Goal: Find specific page/section: Find specific page/section

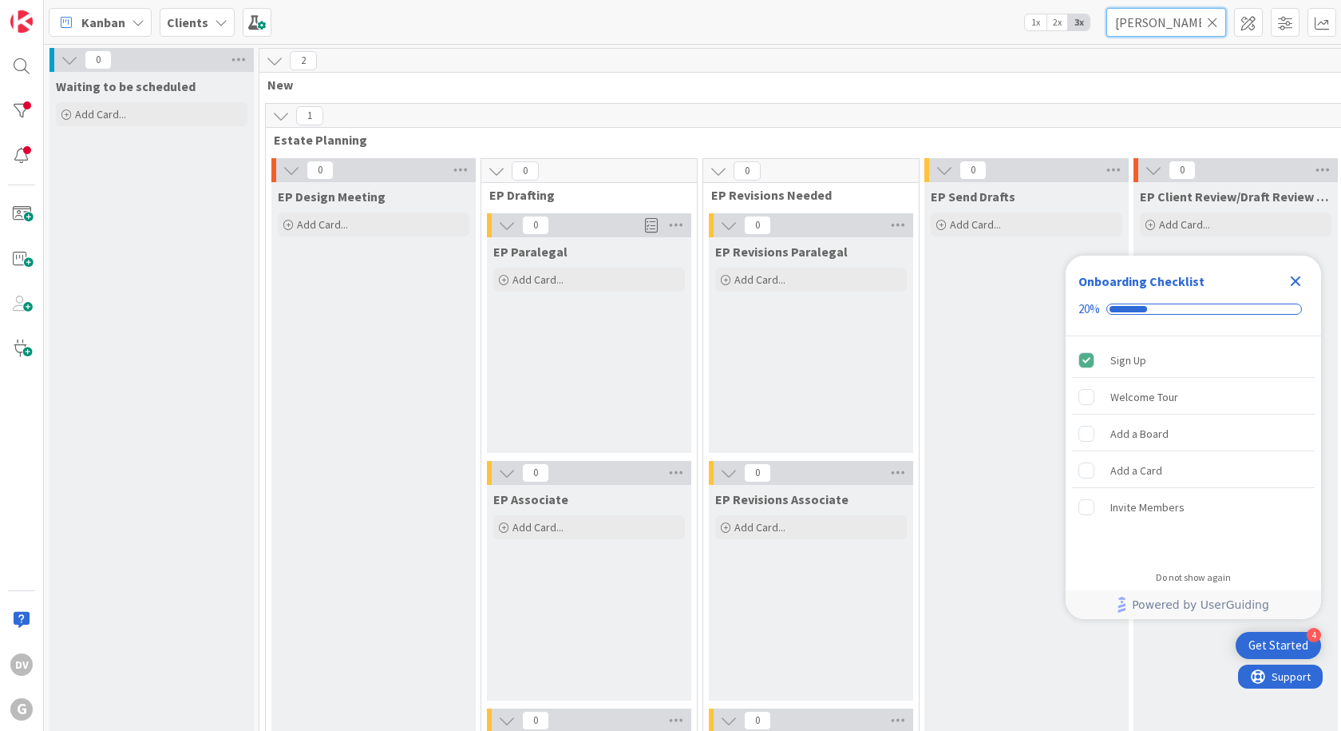
click at [1143, 18] on input "[PERSON_NAME]" at bounding box center [1167, 22] width 120 height 29
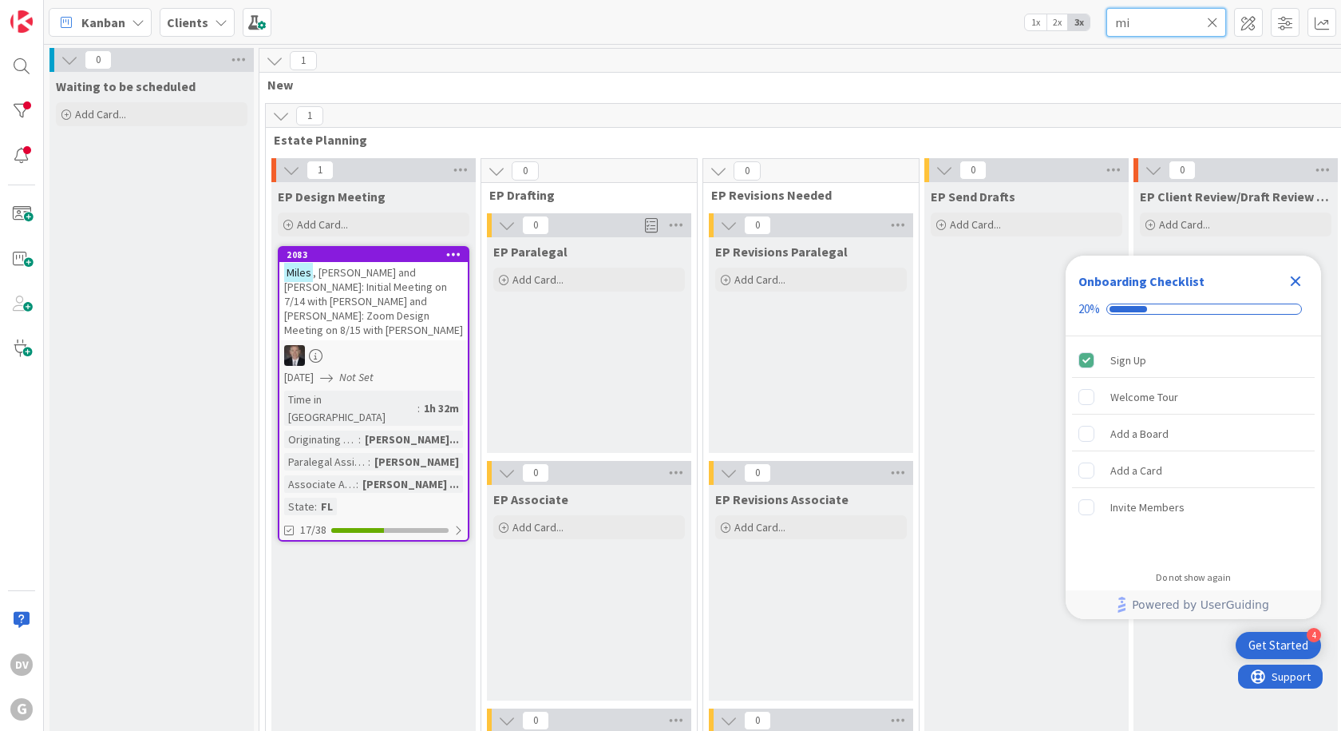
type input "m"
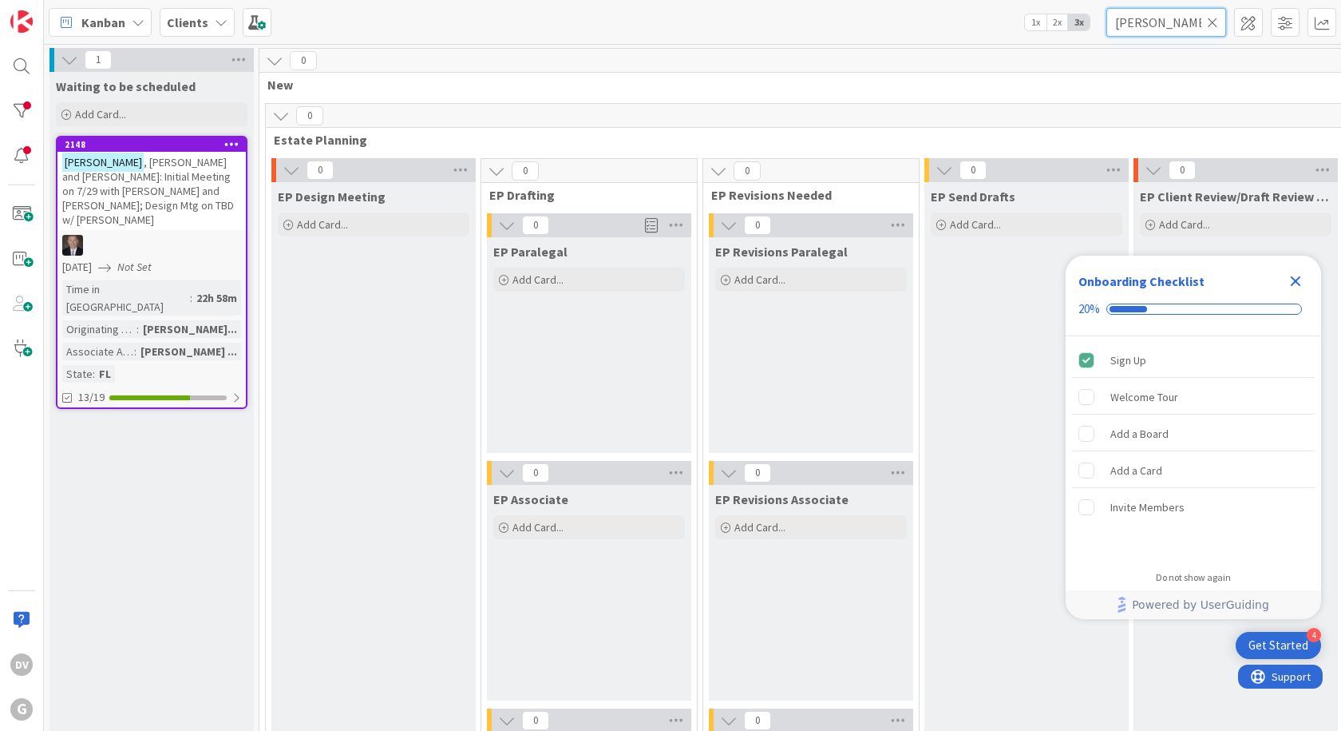
type input "[PERSON_NAME]"
click at [220, 235] on div at bounding box center [151, 245] width 188 height 21
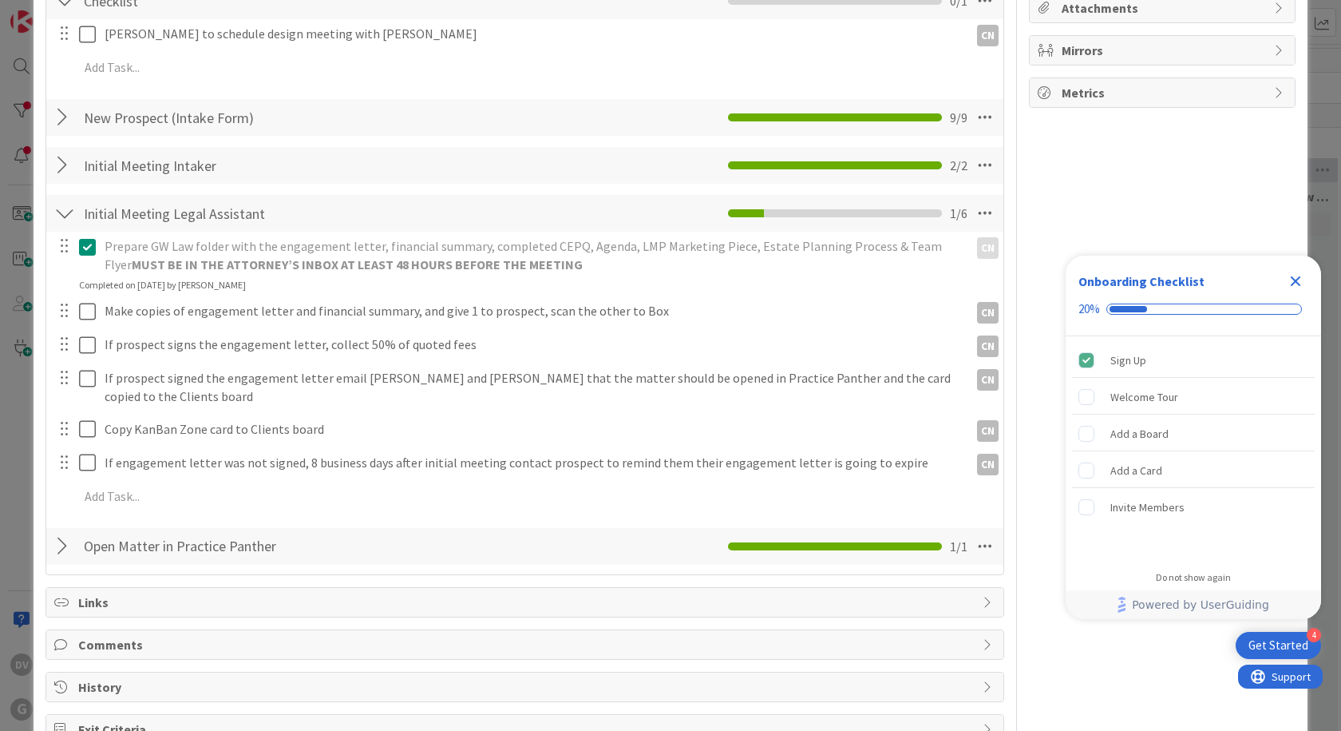
scroll to position [319, 0]
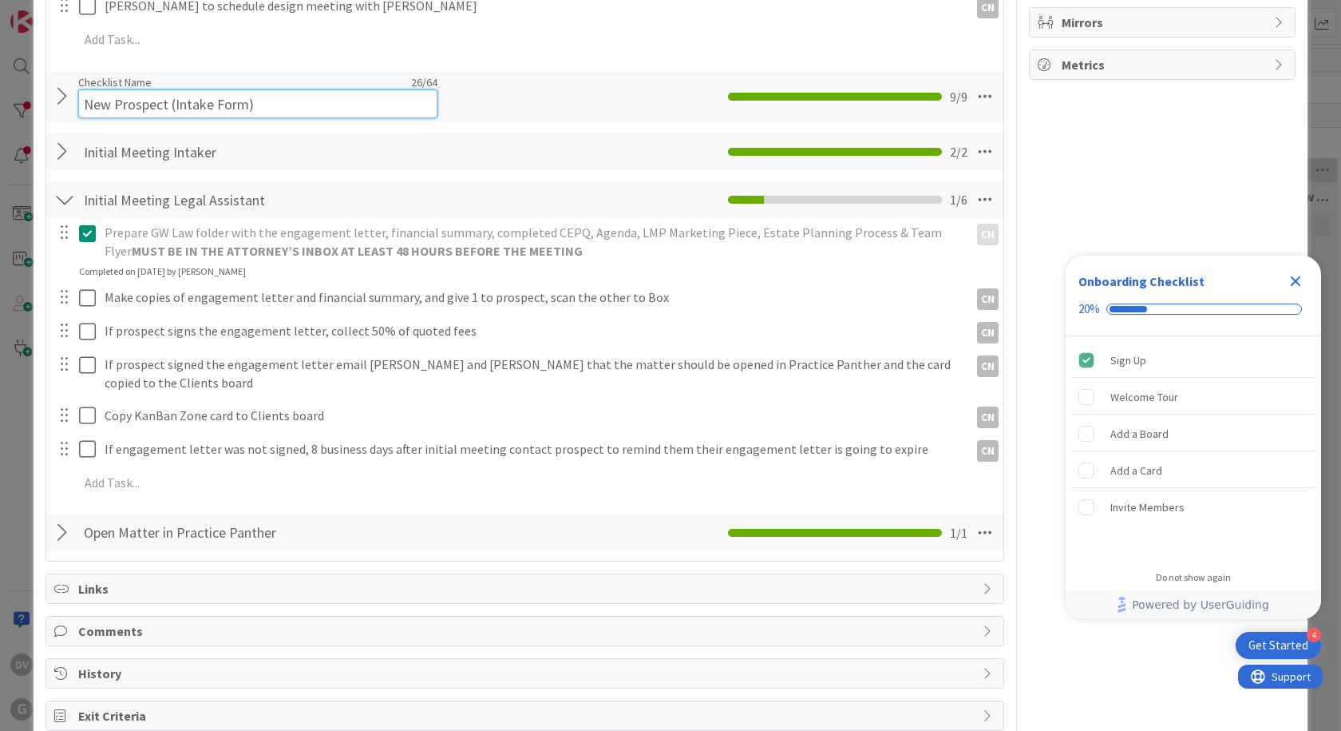
click at [211, 97] on input "New Prospect (Intake Form)" at bounding box center [257, 103] width 359 height 29
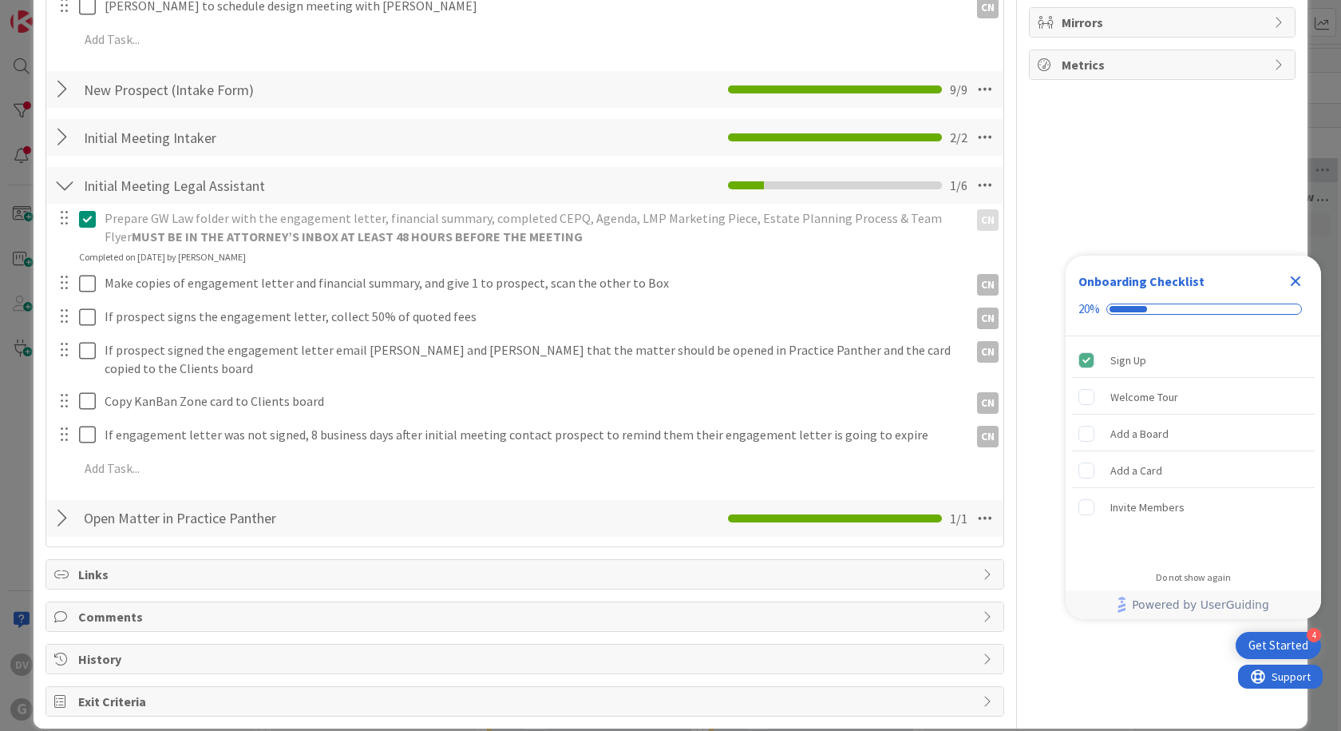
click at [50, 93] on div "New Prospect (Intake Form) Checklist Name 26 / 64 New Prospect (Intake Form) 9 …" at bounding box center [524, 89] width 957 height 37
click at [61, 93] on div at bounding box center [64, 89] width 21 height 29
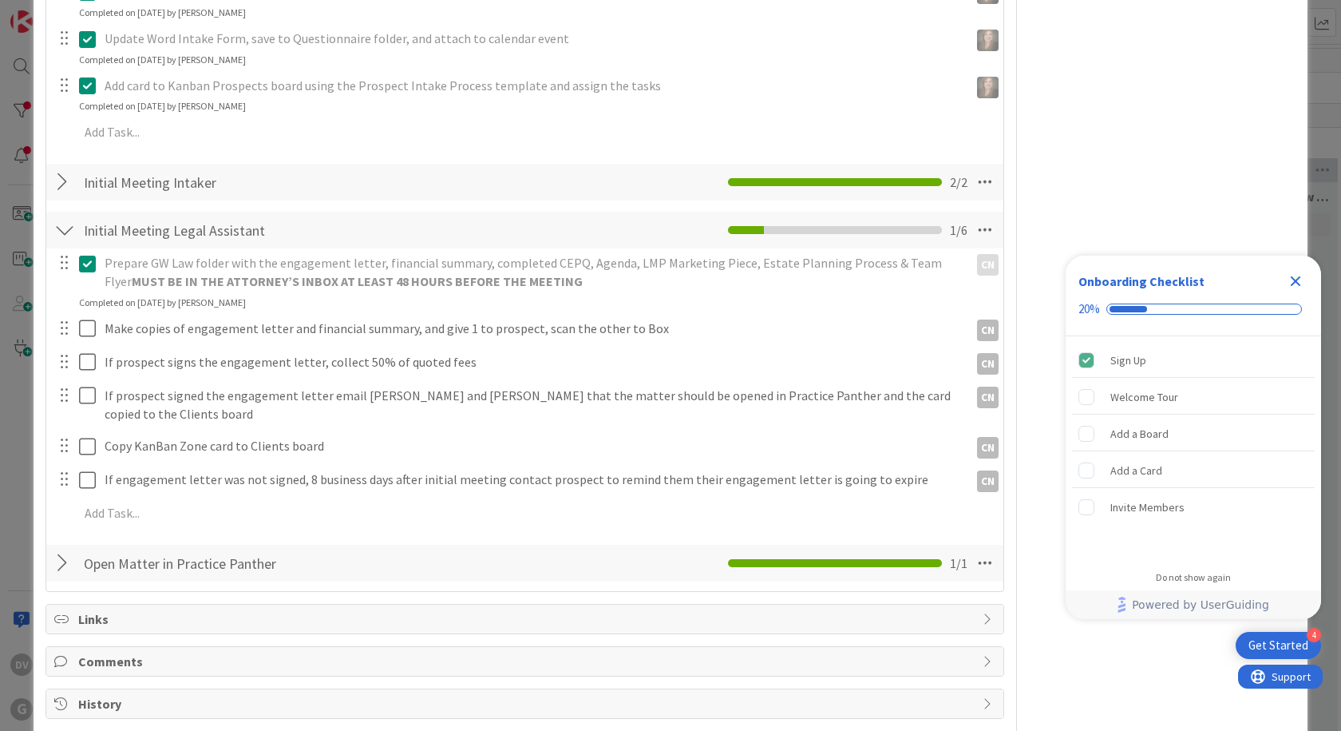
scroll to position [779, 0]
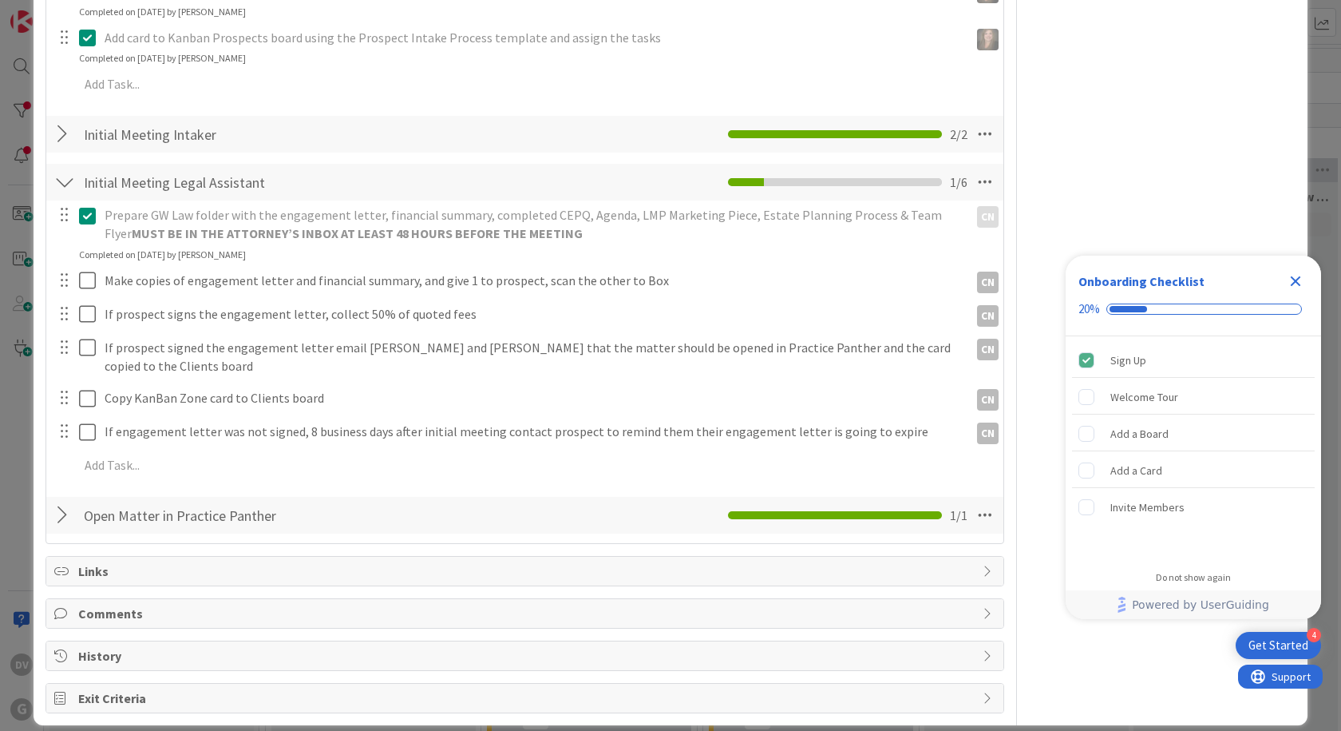
click at [71, 501] on div at bounding box center [64, 515] width 21 height 29
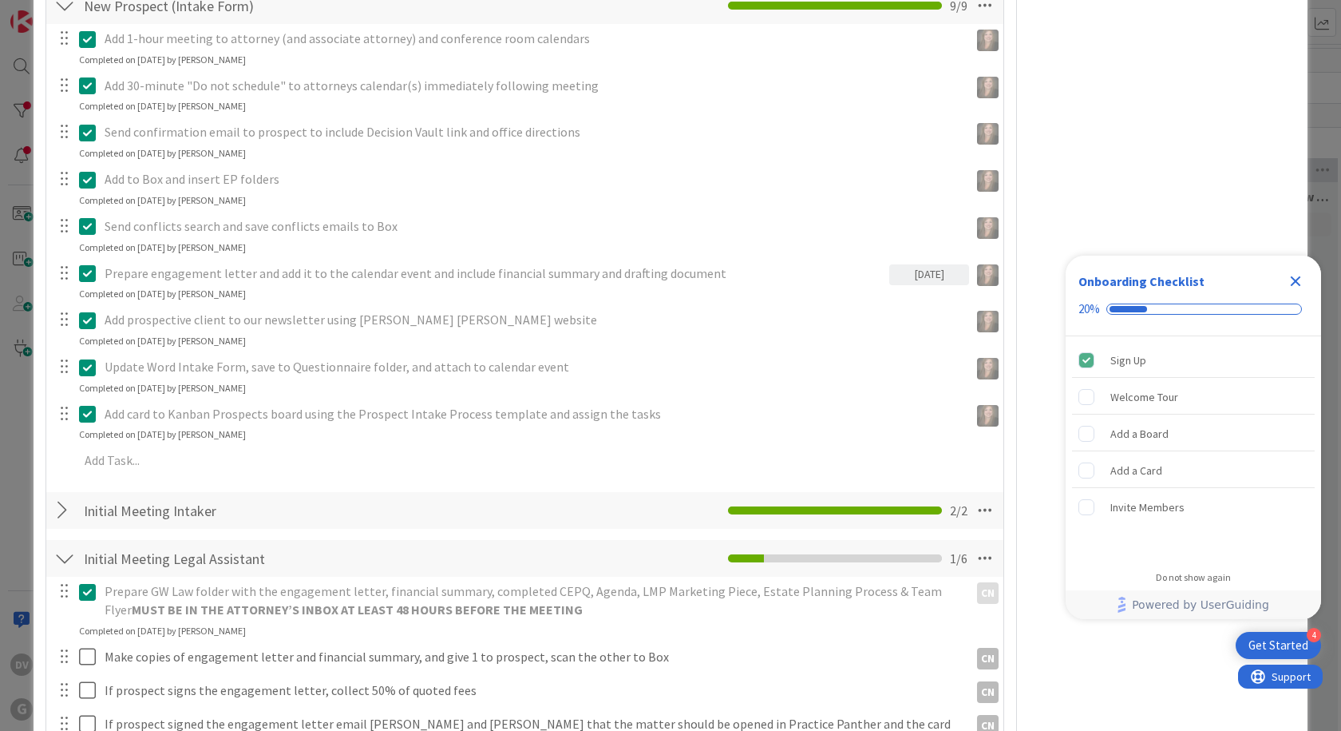
scroll to position [542, 0]
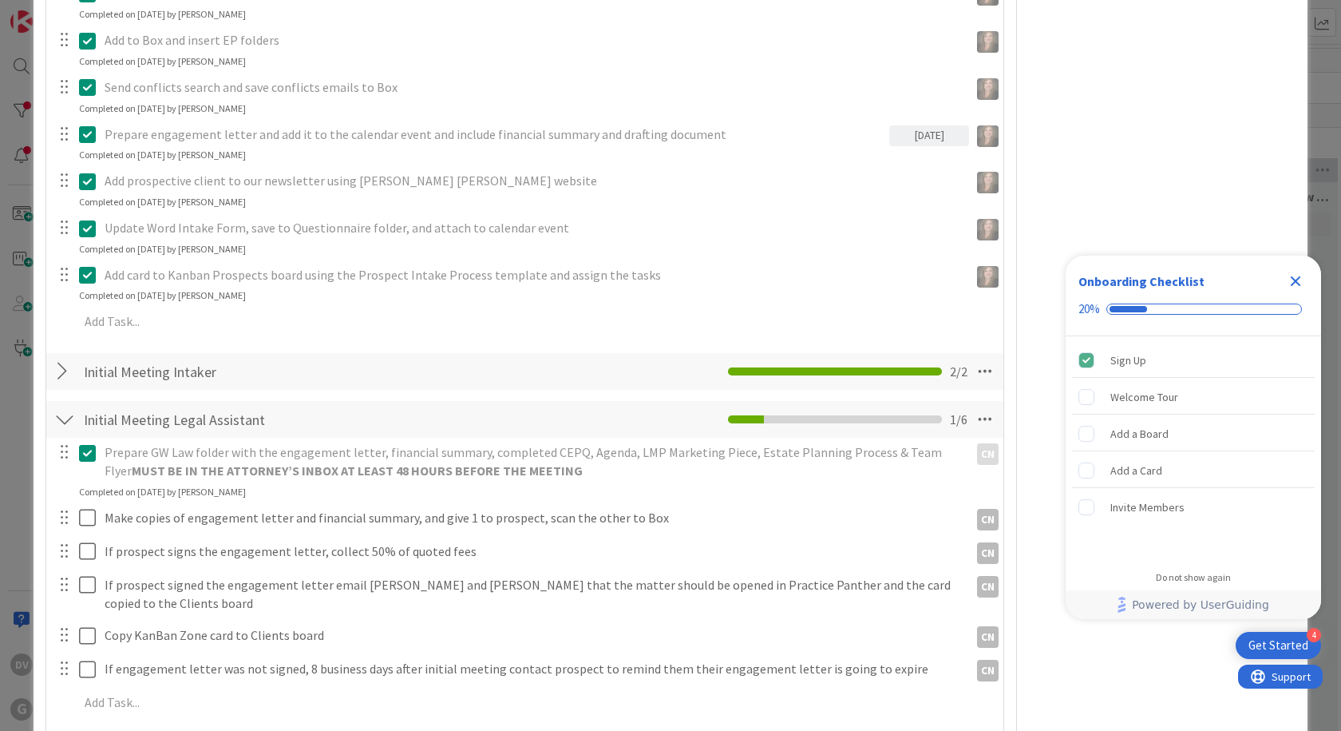
click at [67, 367] on div at bounding box center [64, 371] width 21 height 29
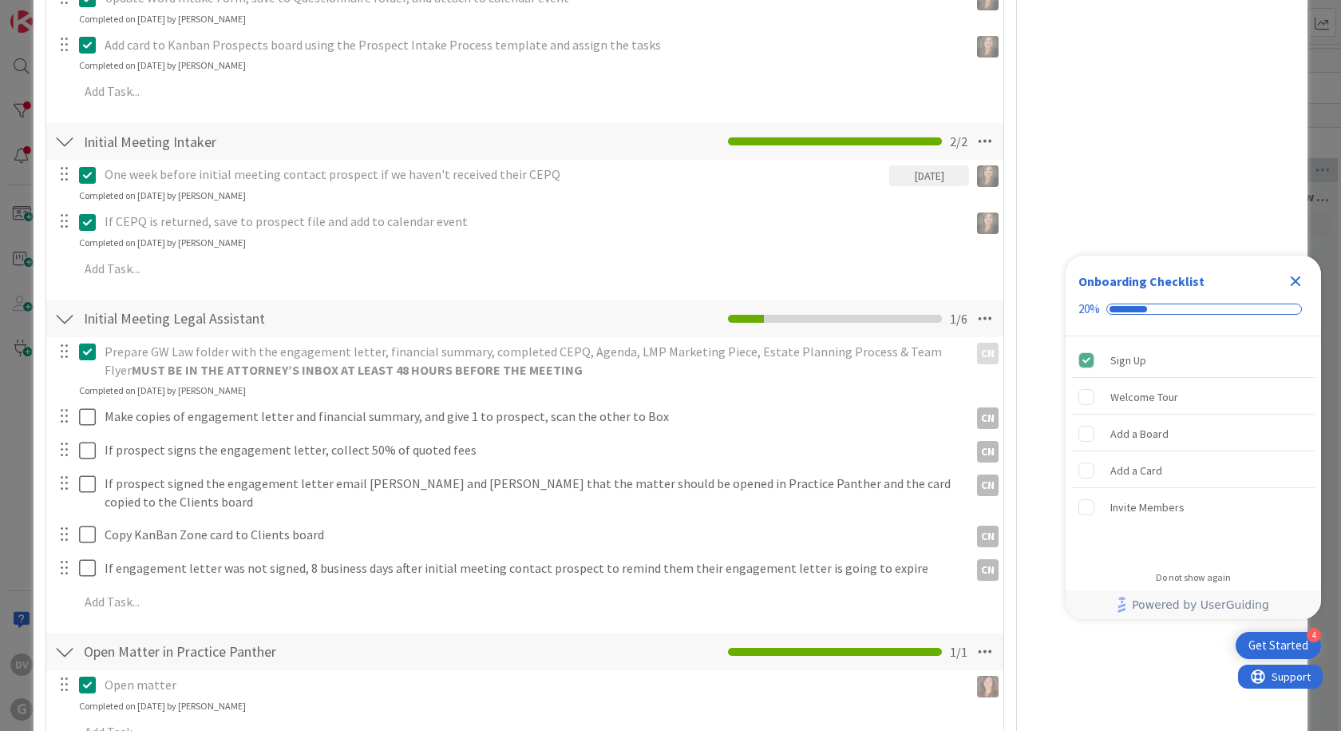
scroll to position [782, 0]
